Goal: Check status: Check status

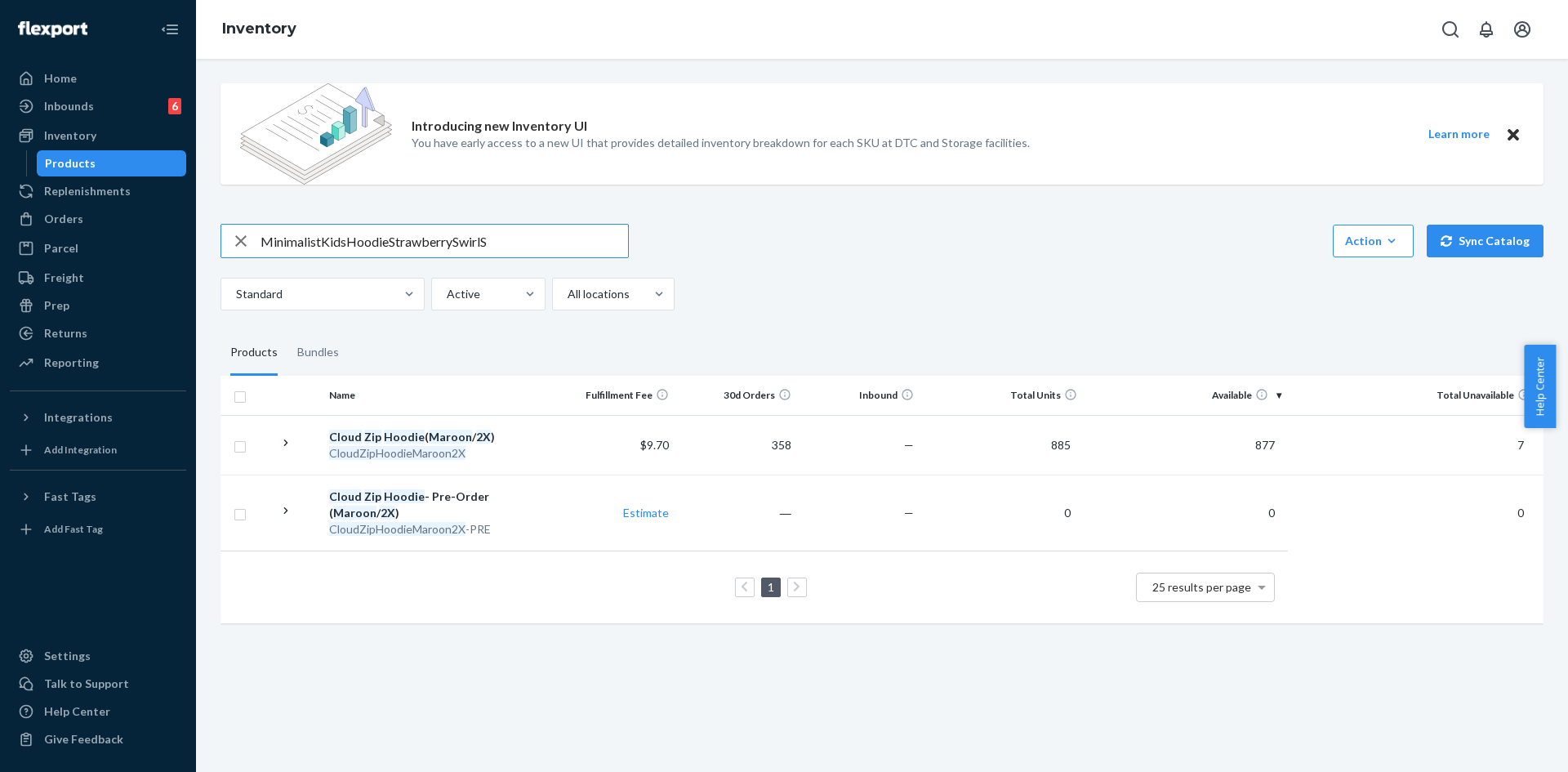
click at [323, 240] on input "MinimalistKidsHoodieStrawberrySwirlS" at bounding box center [445, 240] width 368 height 32
click at [348, 243] on input "Minimalist KidsHoodieStrawberrySwirlS" at bounding box center [445, 240] width 368 height 32
click at [396, 241] on input "Minimalist Kids HoodieStrawberrySwirlS" at bounding box center [445, 240] width 368 height 32
click at [463, 239] on input "Minimalist Kids Hoodie StrawberrySwirlS" at bounding box center [445, 240] width 368 height 32
click at [493, 240] on input "Minimalist Kids Hoodie Strawberry SwirlS" at bounding box center [445, 240] width 368 height 32
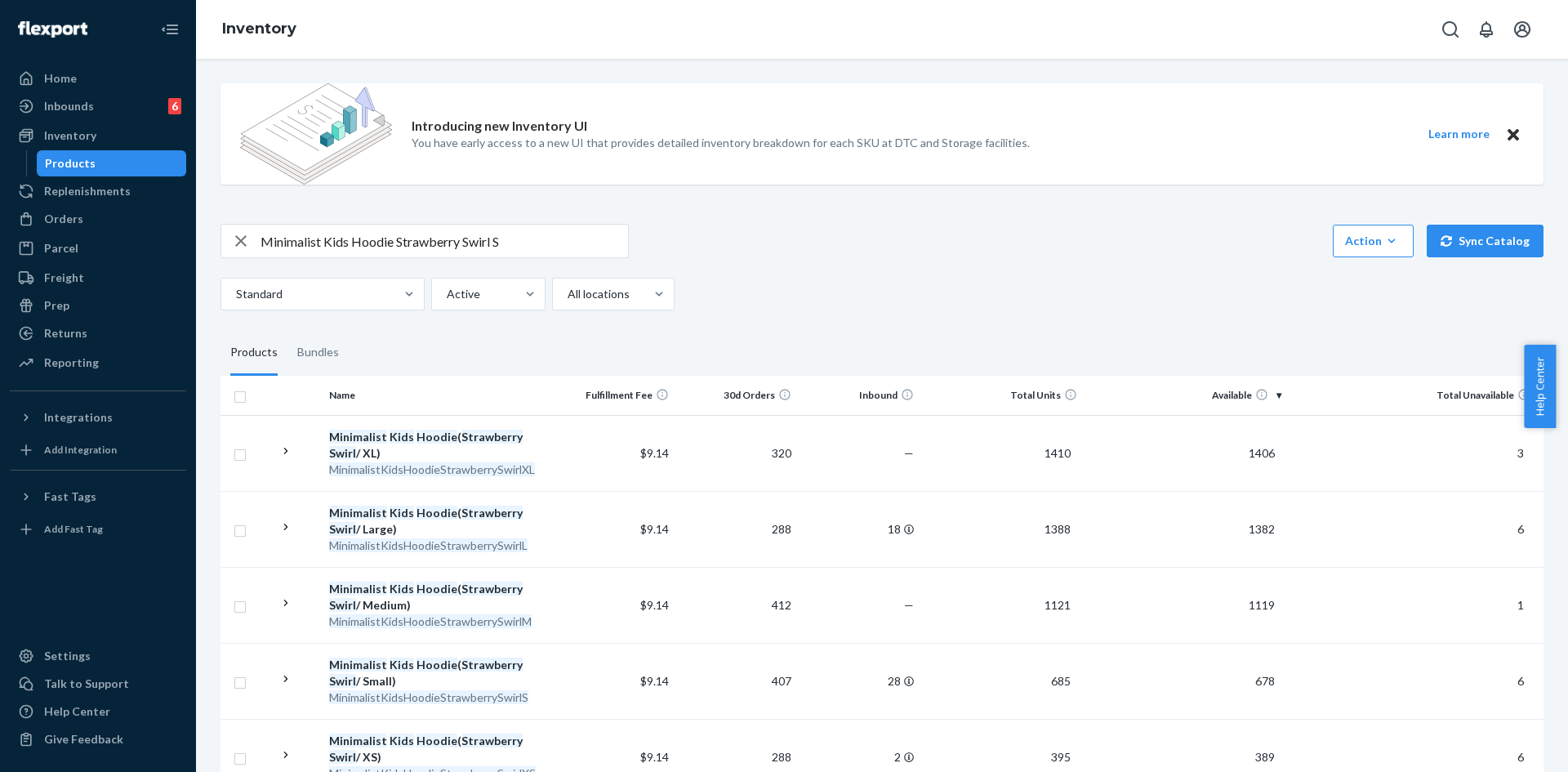
click at [365, 251] on input "Minimalist Kids Hoodie Strawberry Swirl S" at bounding box center [445, 240] width 368 height 32
click at [364, 250] on input "Minimalist Kids Hoodie Strawberry Swirl S" at bounding box center [445, 240] width 368 height 32
click at [416, 246] on input "Minimalist Kids Hoodie Strawberry Swirl S" at bounding box center [445, 240] width 368 height 32
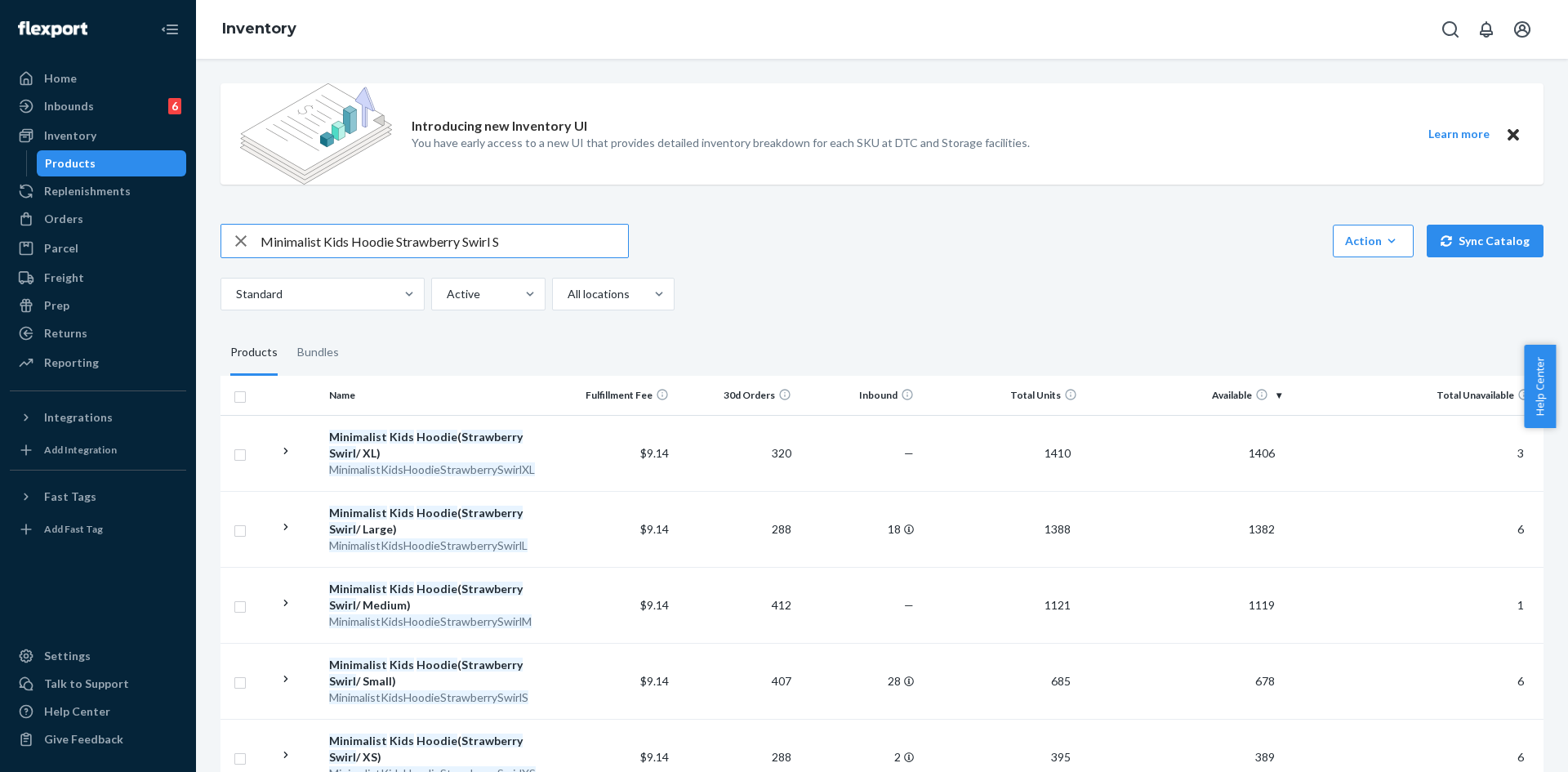
click at [416, 246] on input "Minimalist Kids Hoodie Strawberry Swirl S" at bounding box center [445, 240] width 368 height 32
paste input "KidsHoodieStrawberrySwirl"
click at [324, 244] on input "MinimalistKidsHoodieStrawberrySwirlS" at bounding box center [445, 240] width 368 height 32
click at [345, 242] on input "Minimalist KidsHoodieStrawberrySwirlS" at bounding box center [445, 240] width 368 height 32
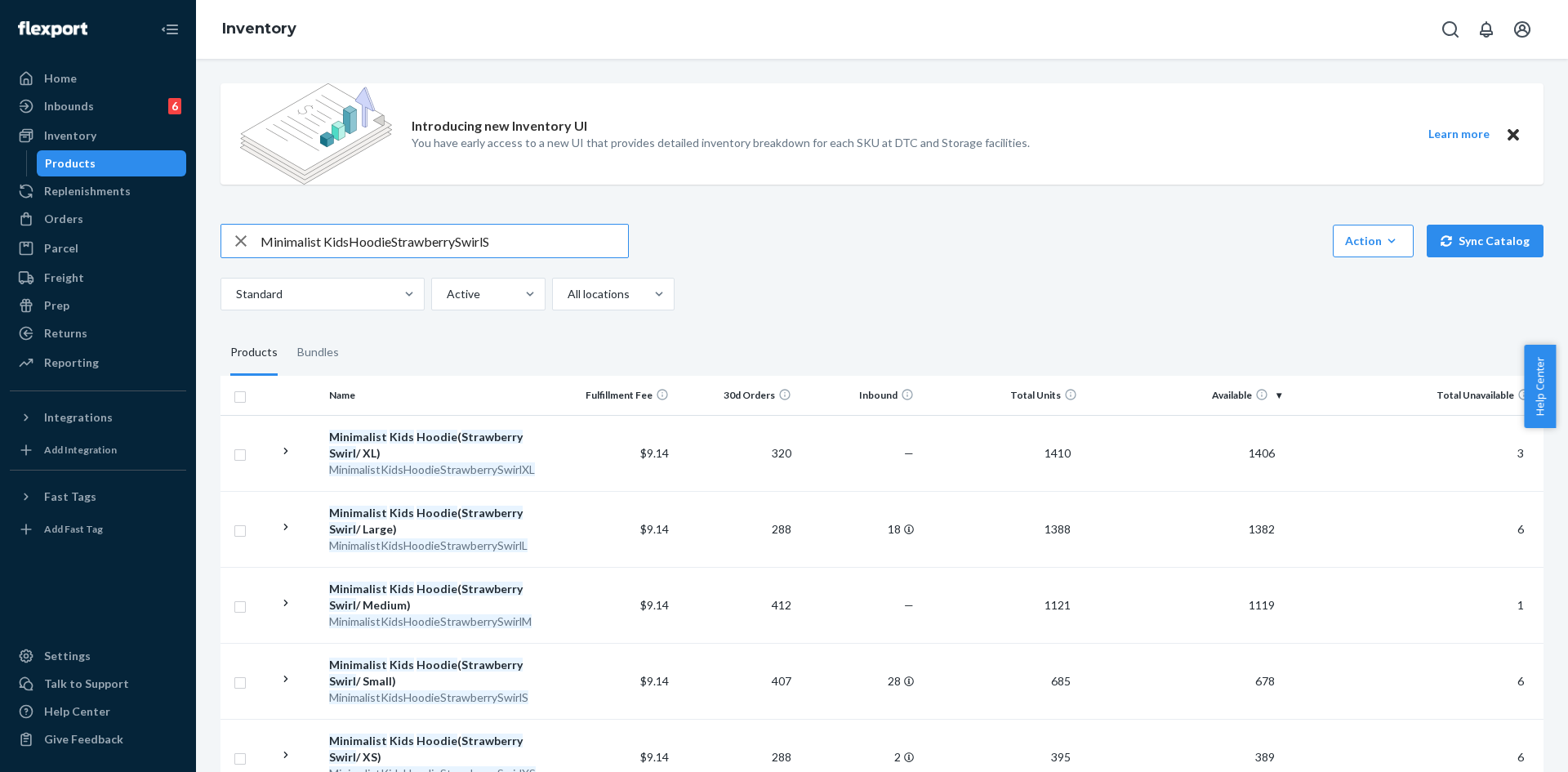
click at [348, 240] on input "Minimalist KidsHoodieStrawberrySwirlS" at bounding box center [445, 240] width 368 height 32
click at [394, 245] on input "Minimalist Kids HoodieStrawberrySwirlS" at bounding box center [445, 240] width 368 height 32
click at [462, 239] on input "Minimalist Kids Hoodie StrawberrySwirlS" at bounding box center [445, 240] width 368 height 32
click at [494, 244] on input "Minimalist Kids Hoodie Strawberry SwirlS" at bounding box center [445, 240] width 368 height 32
type input "Minimalist Kids Hoodie Strawberry Swirl S"
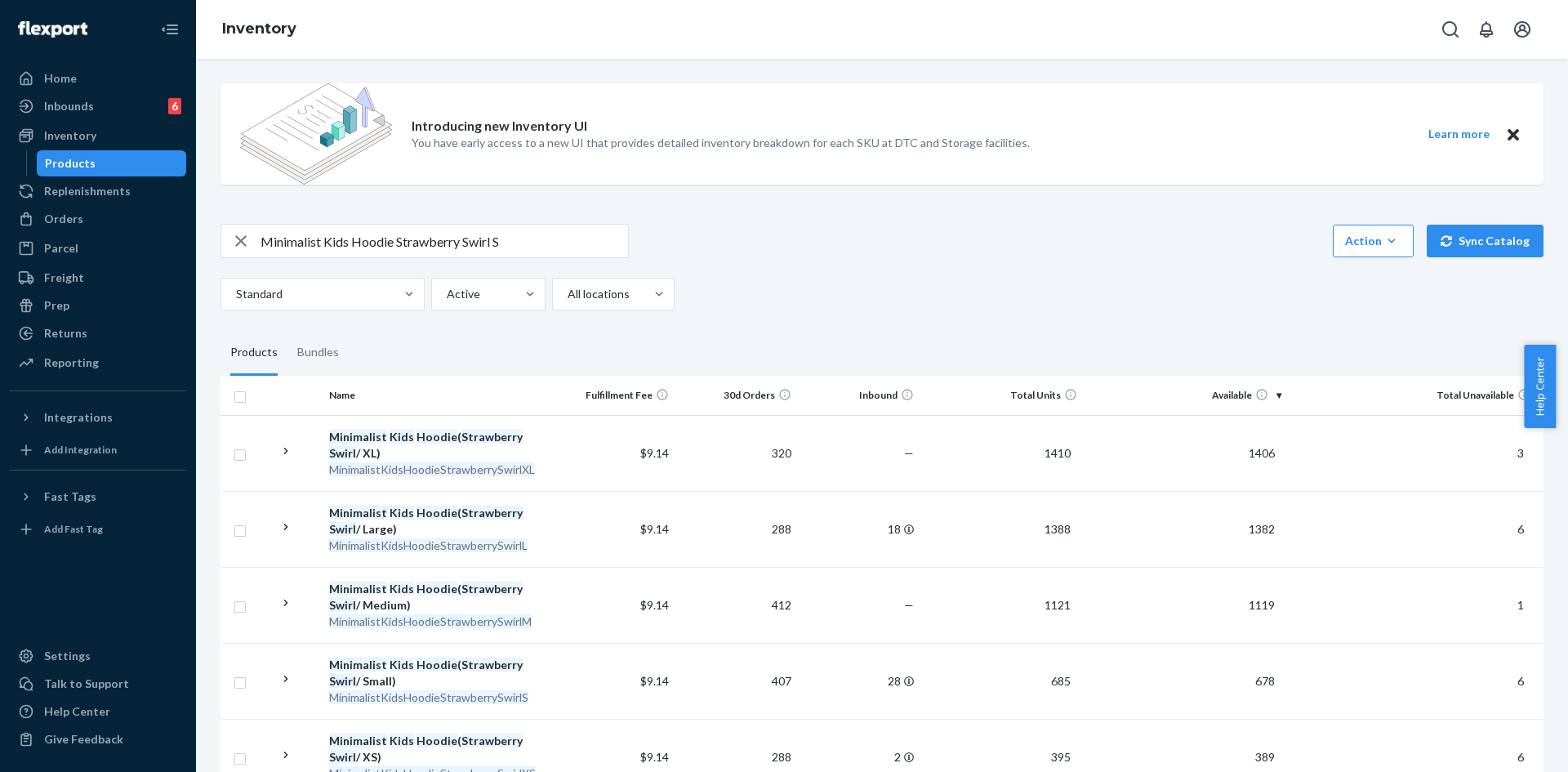
drag, startPoint x: 495, startPoint y: 237, endPoint x: 509, endPoint y: 239, distance: 14.1
click at [500, 239] on input "Minimalist Kids Hoodie Strawberry Swirl S" at bounding box center [445, 240] width 368 height 32
click at [510, 239] on input "Minimalist Kids Hoodie Strawberry Swirl S" at bounding box center [445, 240] width 368 height 32
click at [64, 139] on div "Inventory" at bounding box center [70, 136] width 52 height 17
click at [57, 217] on div "Orders" at bounding box center [63, 220] width 39 height 17
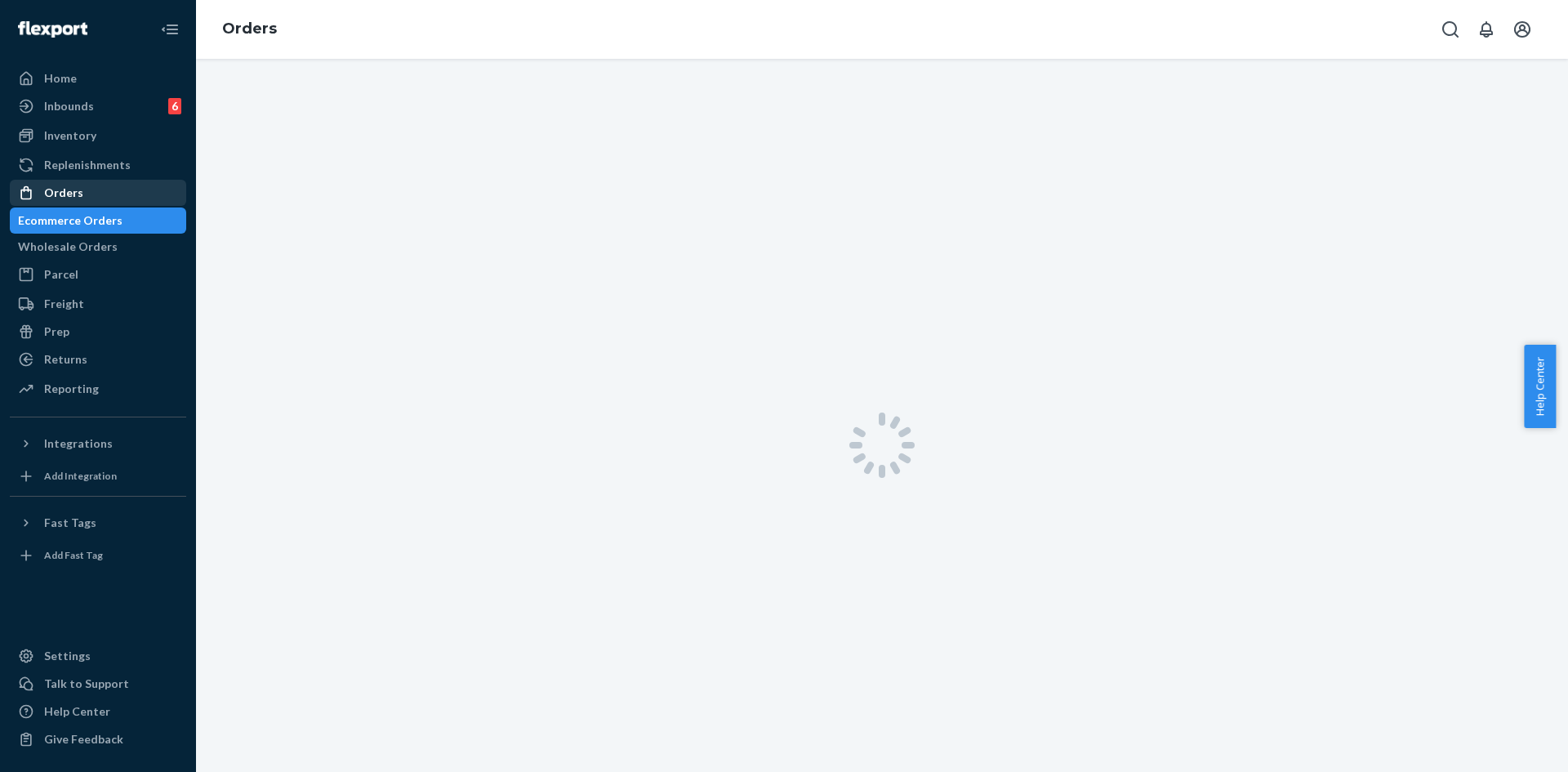
click at [56, 197] on div "Orders" at bounding box center [63, 193] width 39 height 17
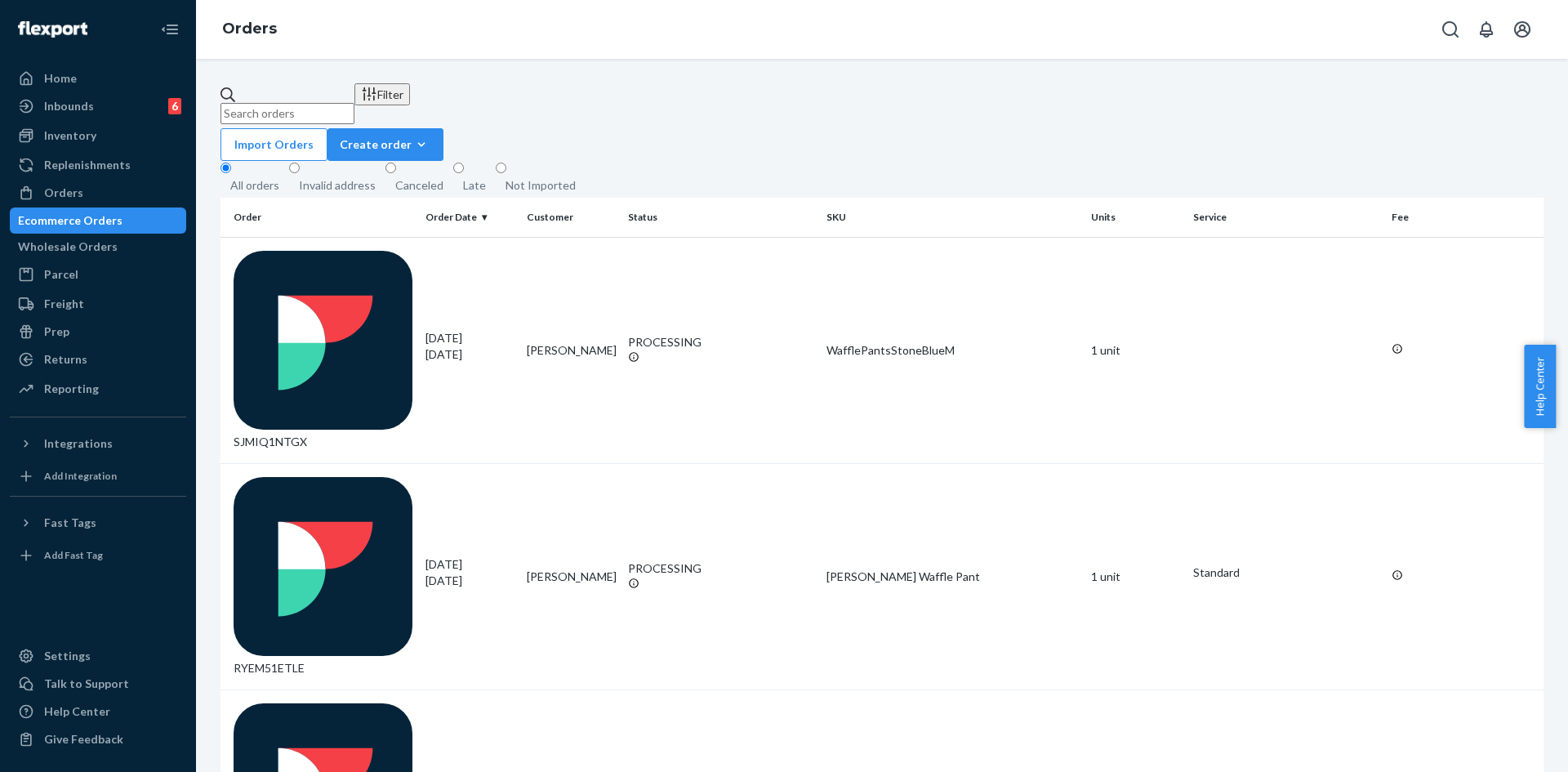
click at [354, 103] on input "text" at bounding box center [287, 113] width 134 height 22
paste input "#254466694"
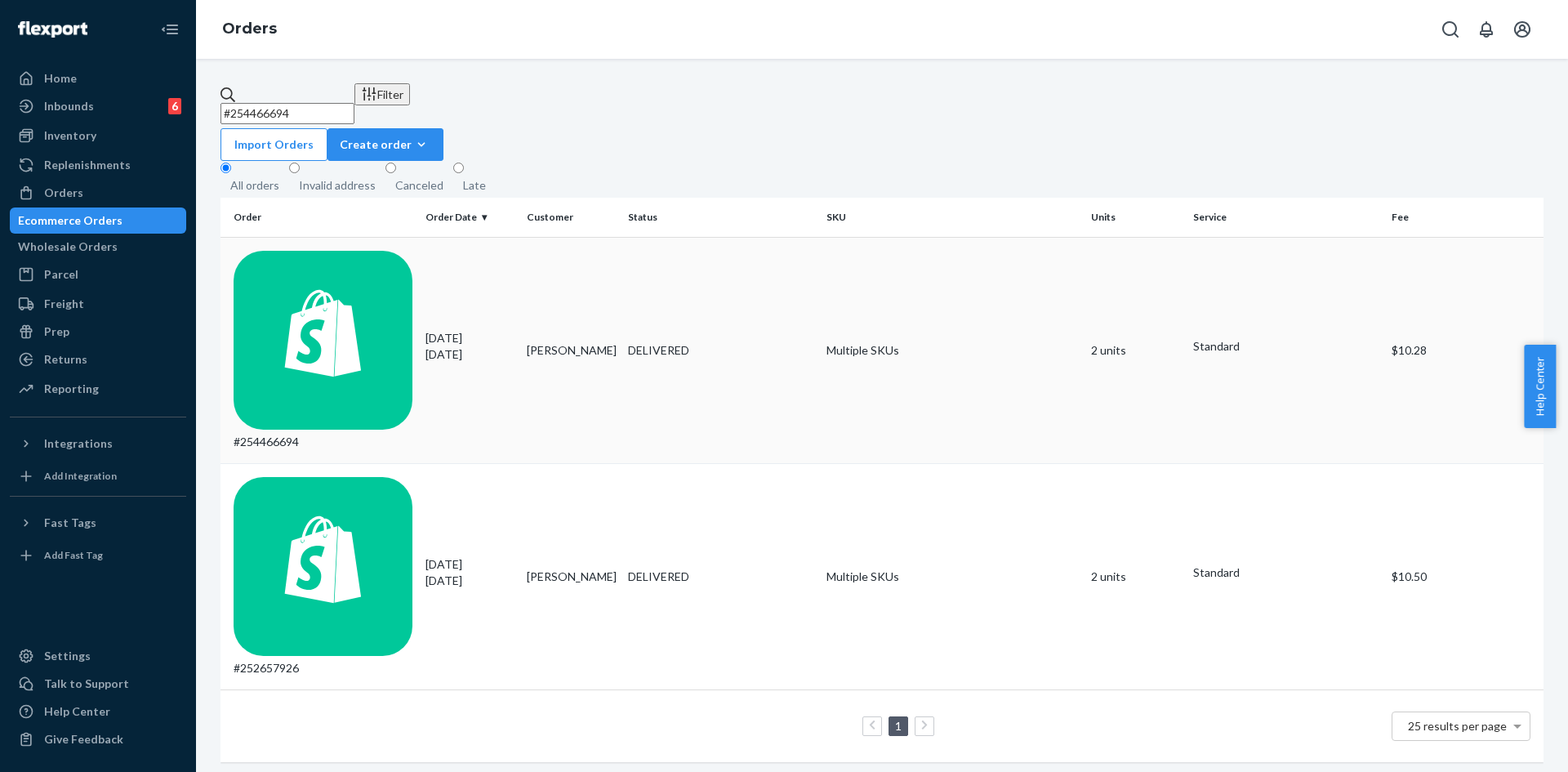
type input "#254466694"
click at [440, 346] on p "[DATE]" at bounding box center [469, 355] width 89 height 17
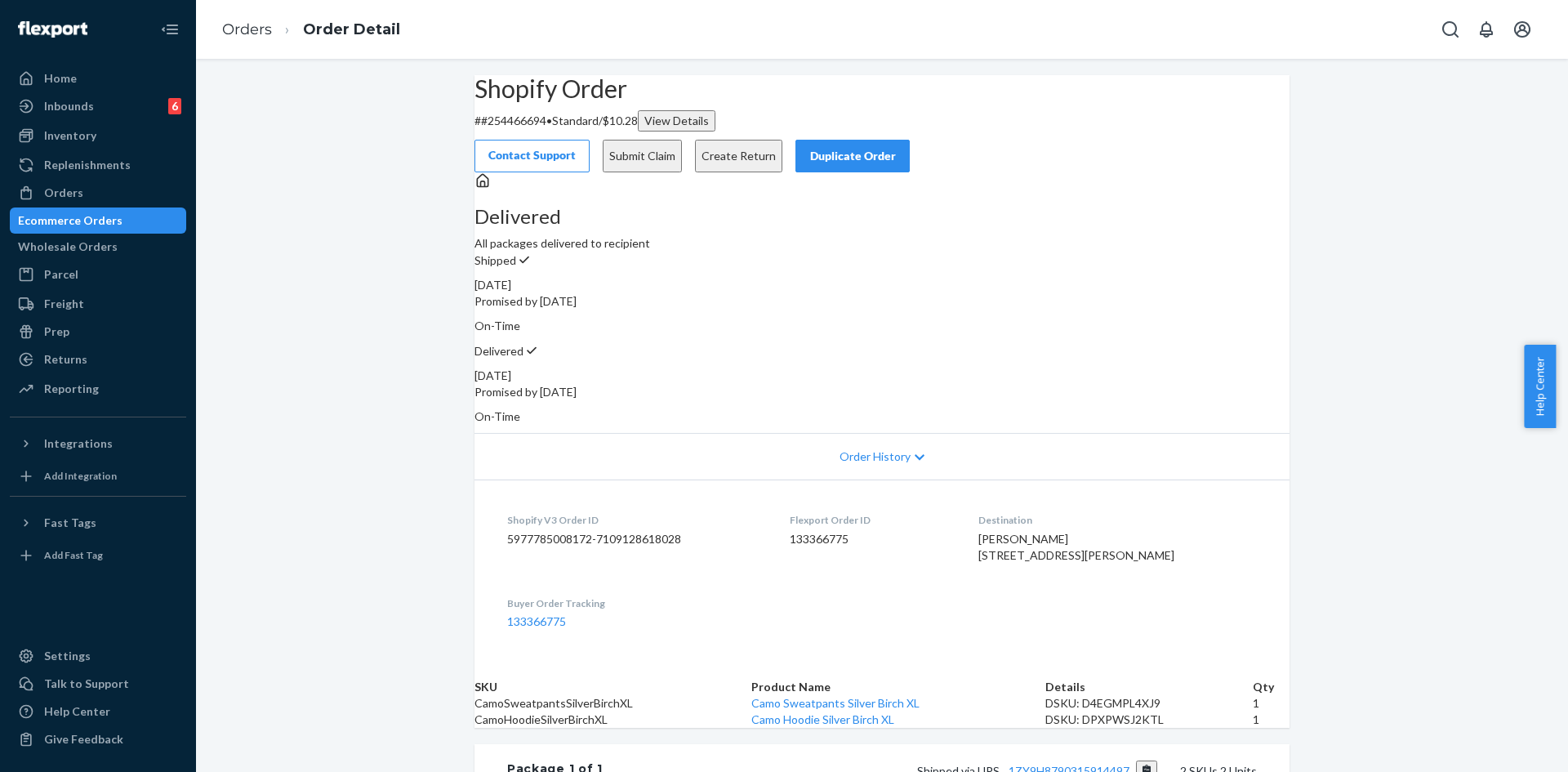
drag, startPoint x: 993, startPoint y: 509, endPoint x: 1124, endPoint y: 581, distance: 149.5
click at [1147, 581] on dl "Shopify V3 Order ID 5977785008172-7109128618028 Flexport Order ID 133366775 Des…" at bounding box center [882, 571] width 815 height 182
copy span "[PERSON_NAME] [STREET_ADDRESS][PERSON_NAME]"
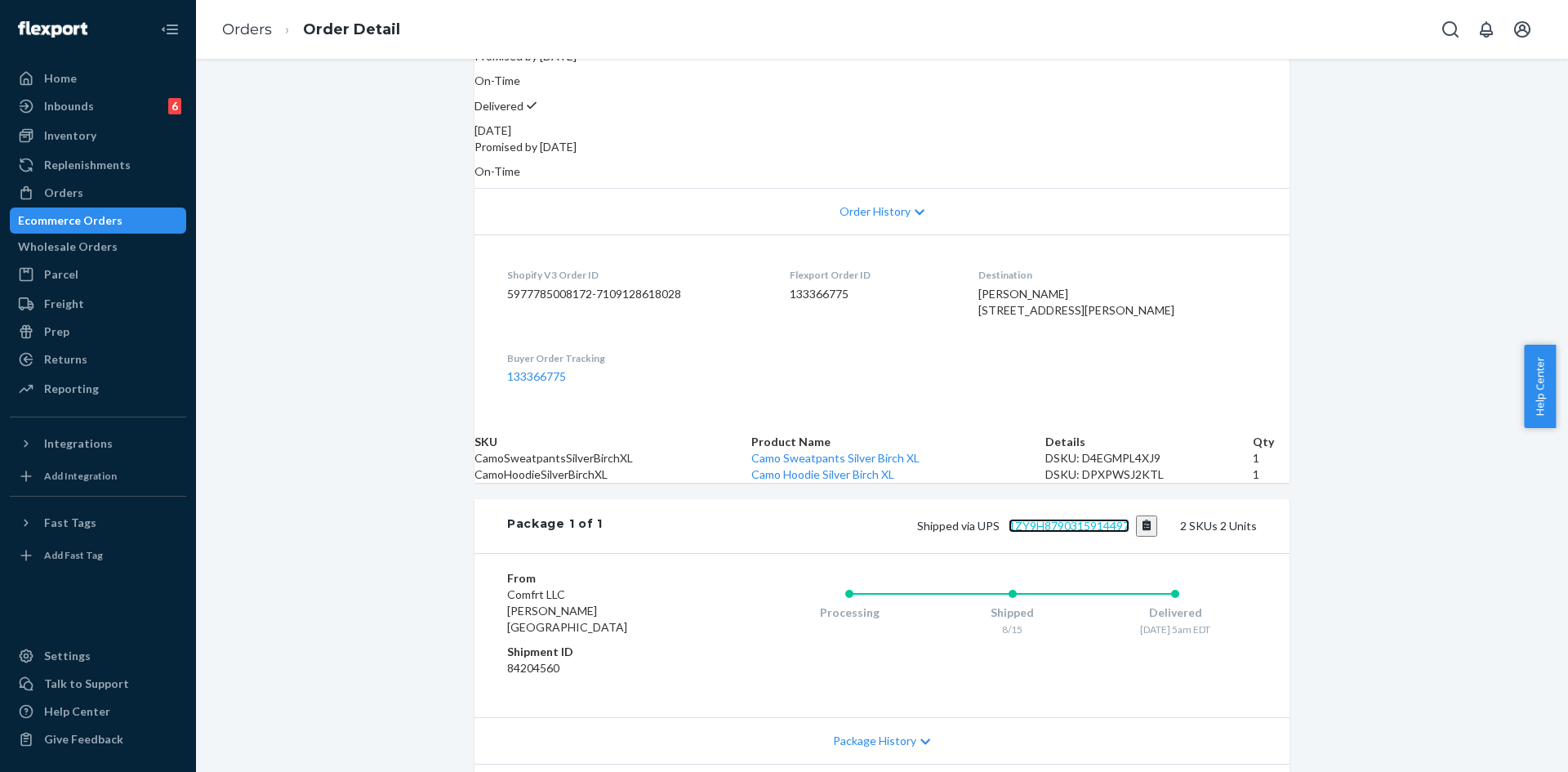
click at [1073, 533] on link "1ZY9H8790315914497" at bounding box center [1069, 525] width 121 height 14
click at [1353, 247] on div "Shopify Order # #254466694 • Standard / $10.28 View Details Contact Support Sub…" at bounding box center [882, 360] width 1372 height 1061
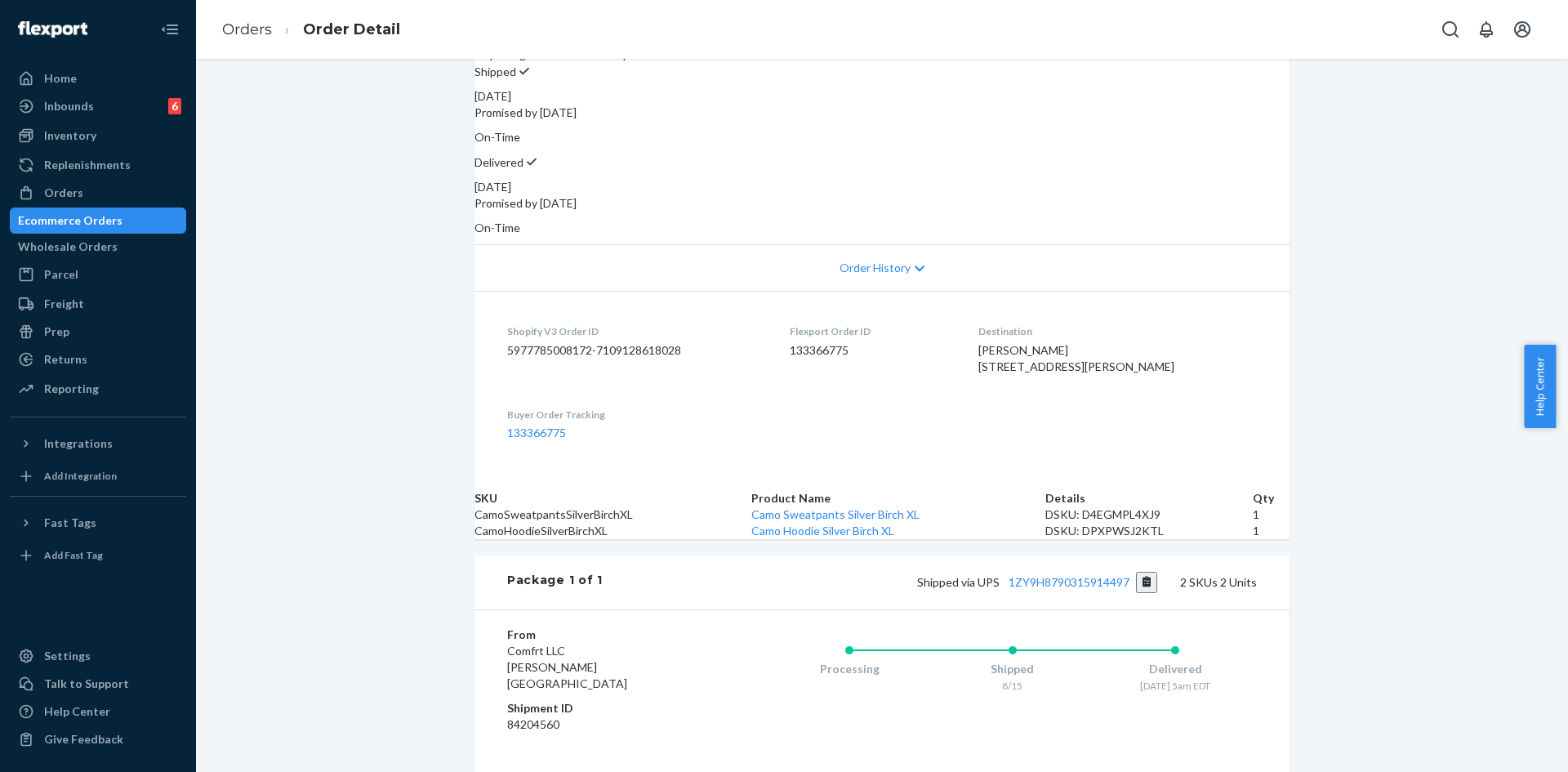
scroll to position [0, 0]
